Goal: Find contact information: Find contact information

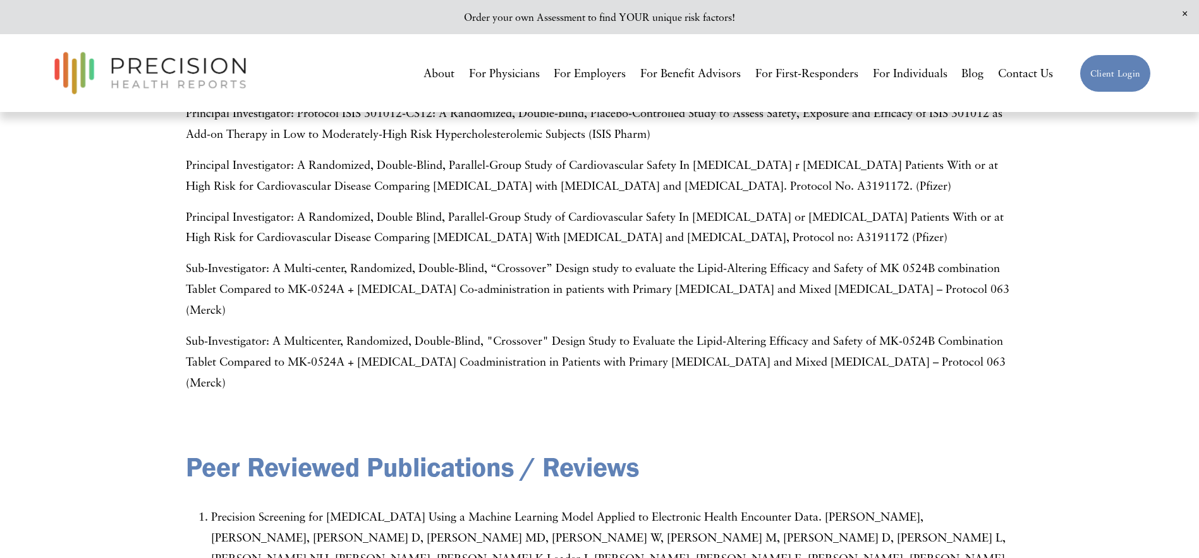
scroll to position [2403, 0]
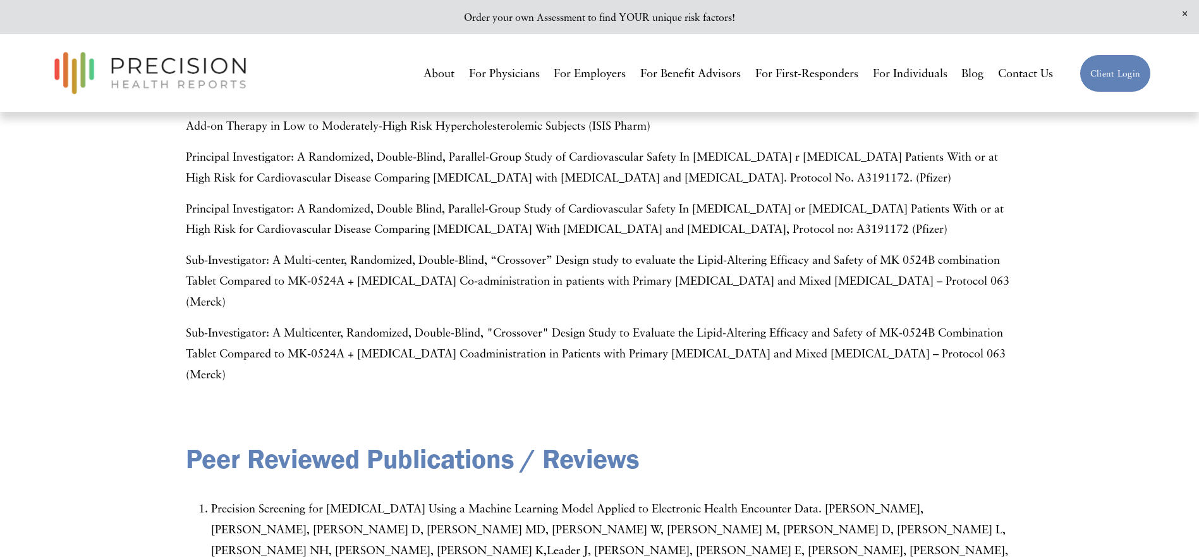
click at [503, 76] on link "For Physicians" at bounding box center [504, 73] width 71 height 23
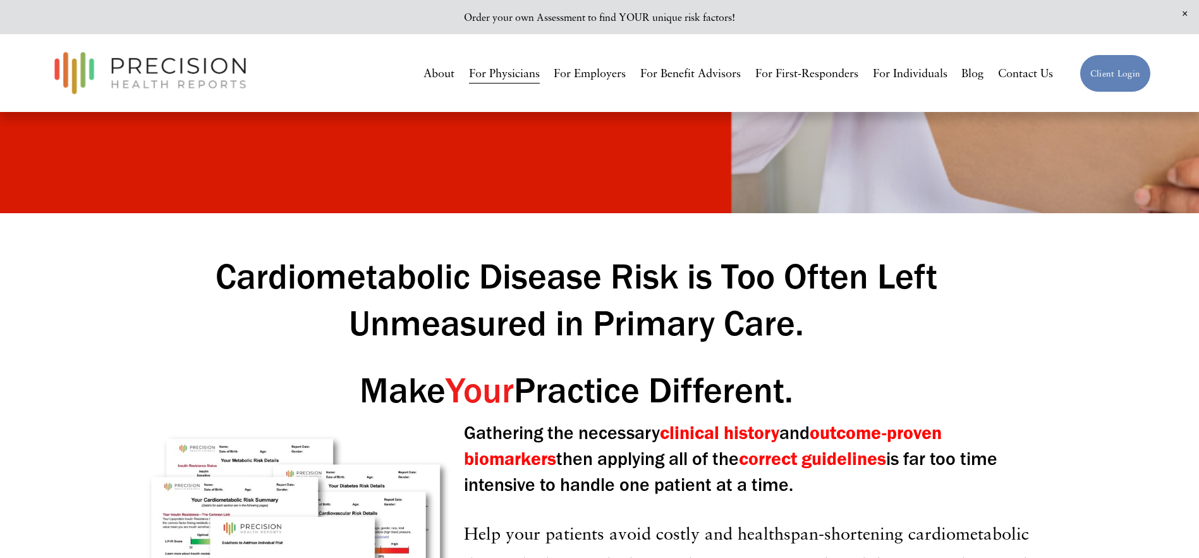
scroll to position [696, 0]
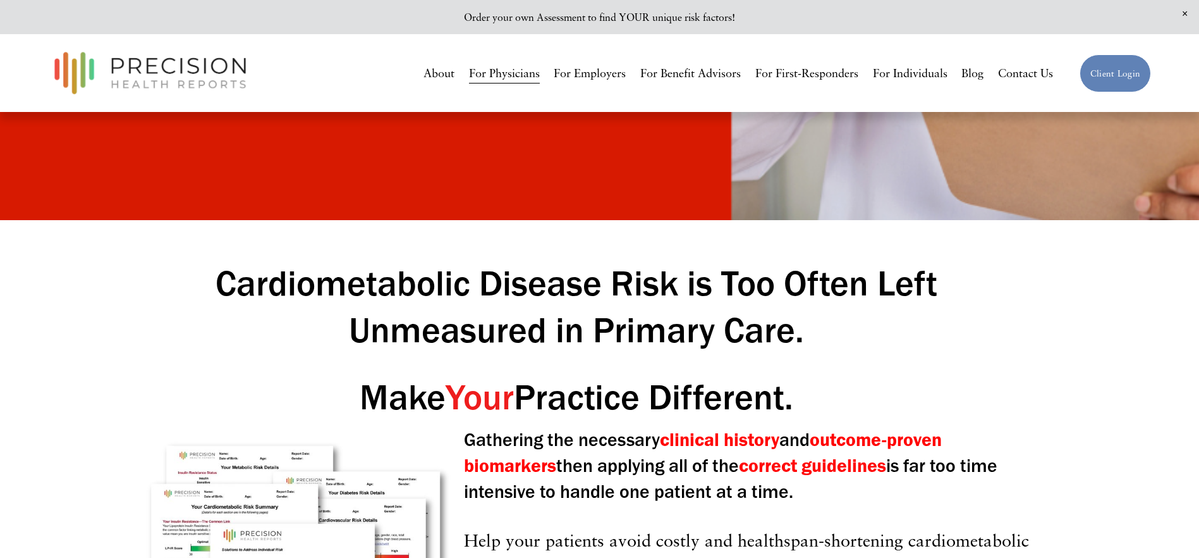
click at [1029, 73] on link "Contact Us" at bounding box center [1025, 73] width 55 height 23
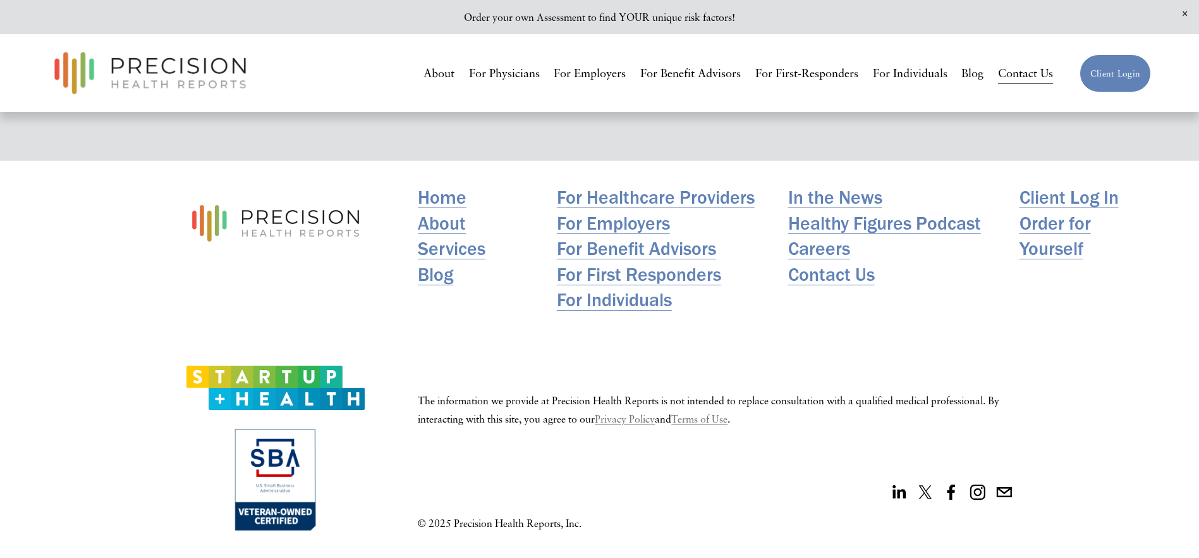
scroll to position [1325, 0]
